Goal: Navigation & Orientation: Find specific page/section

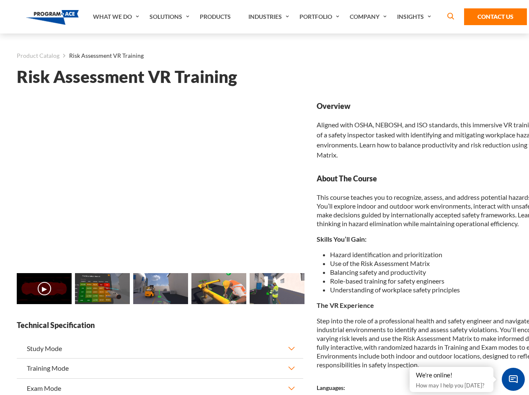
click at [171, 17] on link "Solutions" at bounding box center [170, 17] width 50 height 34
click at [0, 0] on div "AI & Computer Vision Solutions Computer Vision Quality Control AI tools for fas…" at bounding box center [0, 0] width 0 height 0
click at [0, 0] on div "AI & Computer Vision Solutions Virtual Training Solutions Virtual Tour Solution…" at bounding box center [0, 0] width 0 height 0
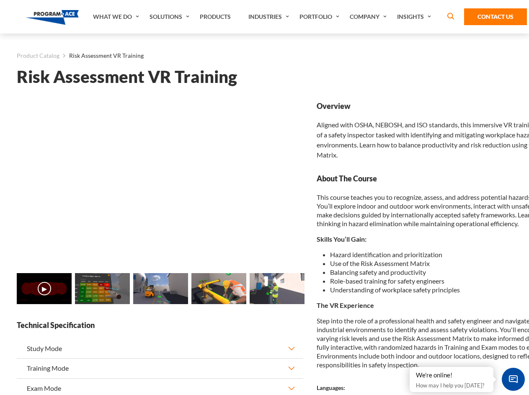
click at [0, 0] on div "AI & Computer Vision Solutions Virtual Training Solutions Virtual Tour Solution…" at bounding box center [0, 0] width 0 height 0
click at [0, 0] on div "AI & Computer Vision Solutions Computer Vision Quality Control AI tools for fas…" at bounding box center [0, 0] width 0 height 0
